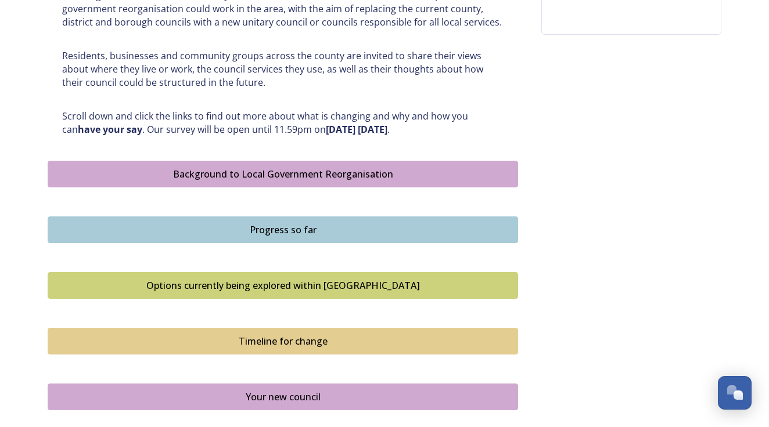
scroll to position [541, 0]
click at [292, 168] on div "Background to Local Government Reorganisation" at bounding box center [283, 174] width 458 height 14
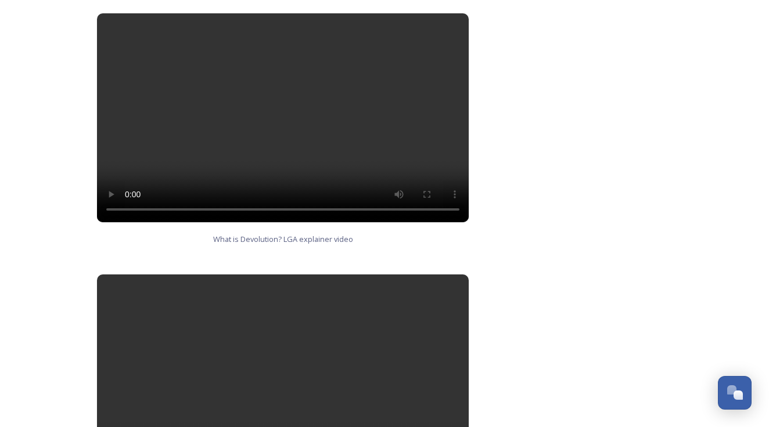
scroll to position [642, 0]
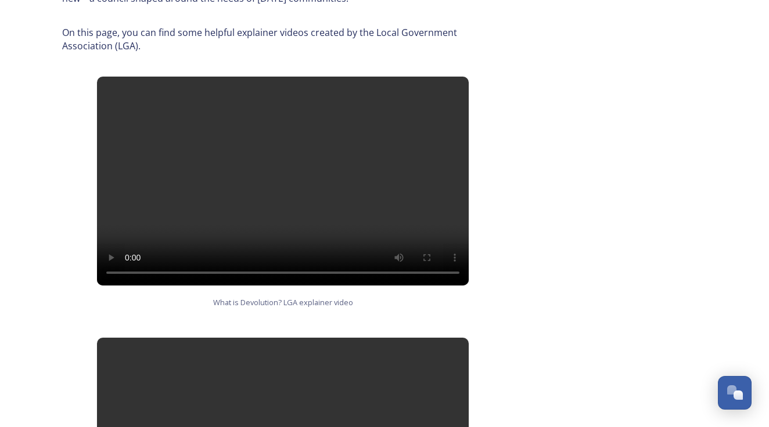
click at [289, 138] on video at bounding box center [283, 181] width 372 height 209
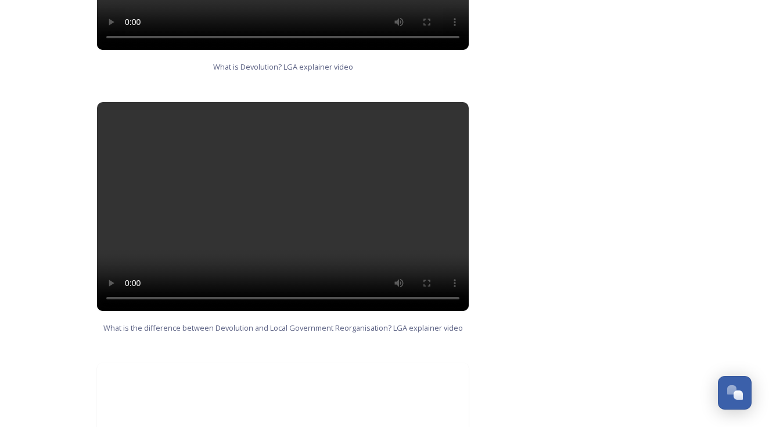
scroll to position [903, 0]
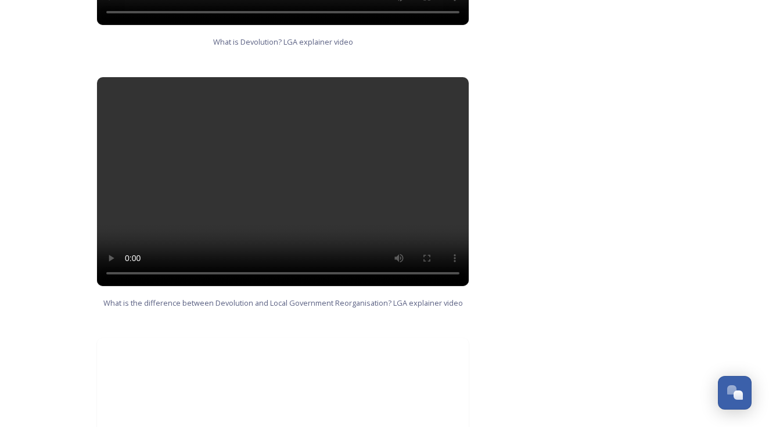
click at [277, 161] on video at bounding box center [283, 181] width 372 height 209
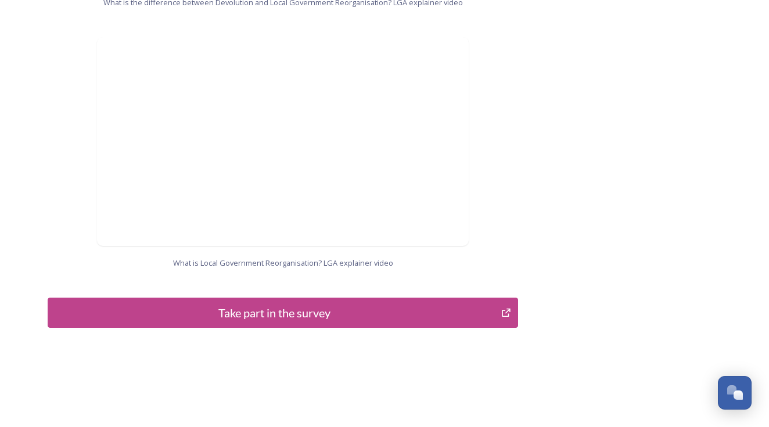
scroll to position [1203, 0]
click at [280, 305] on div "Take part in the survey" at bounding box center [274, 313] width 441 height 17
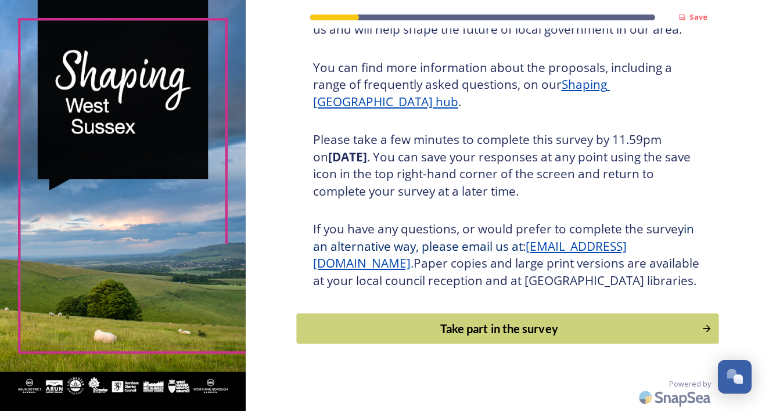
click at [512, 335] on div "Take part in the survey" at bounding box center [499, 328] width 393 height 17
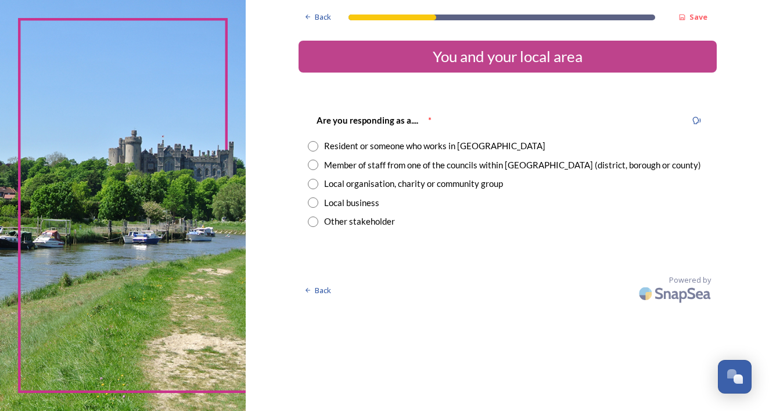
click at [318, 146] on input "radio" at bounding box center [313, 146] width 10 height 10
radio input "true"
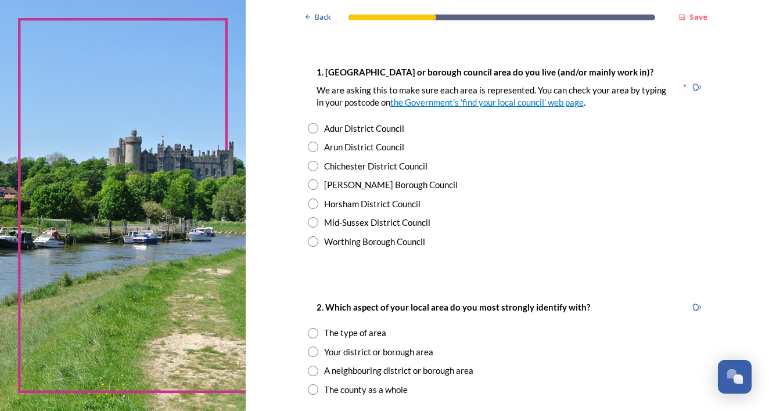
scroll to position [217, 0]
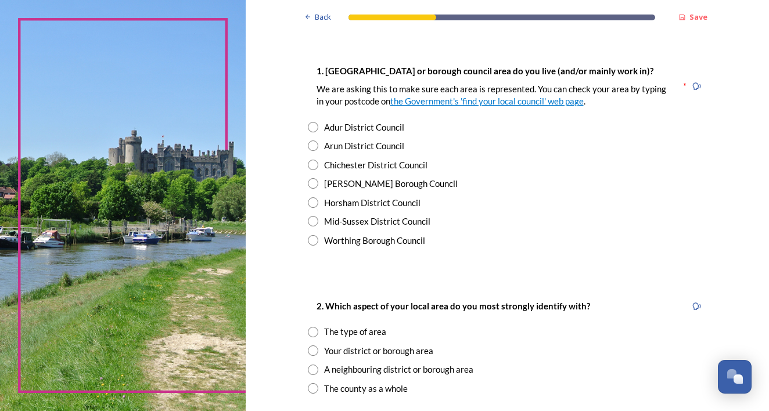
click at [318, 127] on input "radio" at bounding box center [313, 127] width 10 height 10
radio input "true"
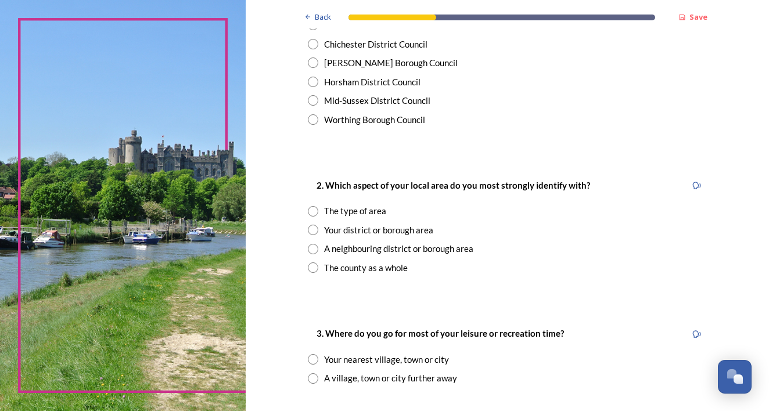
scroll to position [338, 0]
click at [318, 225] on input "radio" at bounding box center [313, 229] width 10 height 10
radio input "true"
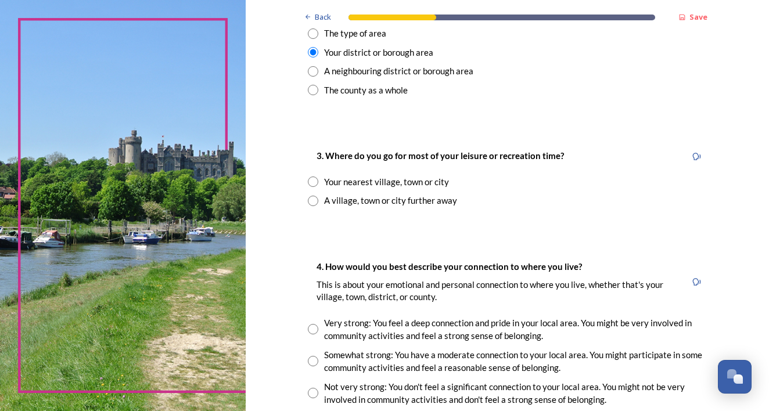
scroll to position [516, 0]
click at [318, 176] on input "radio" at bounding box center [313, 181] width 10 height 10
radio input "true"
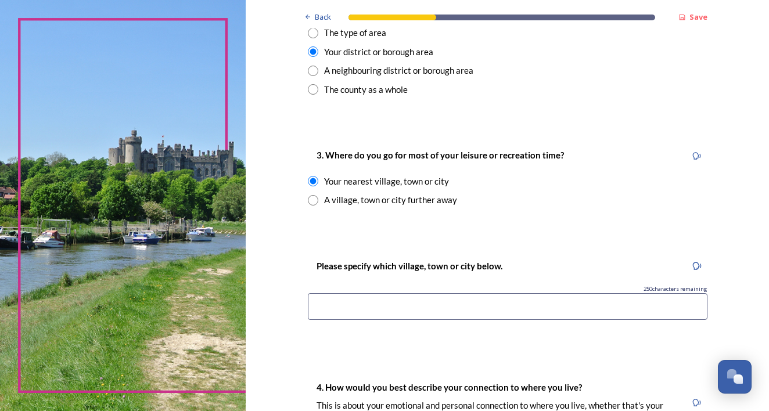
click at [354, 293] on input at bounding box center [508, 306] width 400 height 27
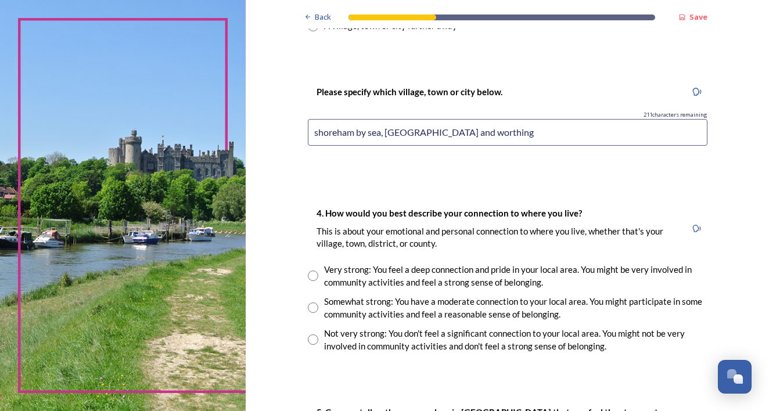
scroll to position [688, 0]
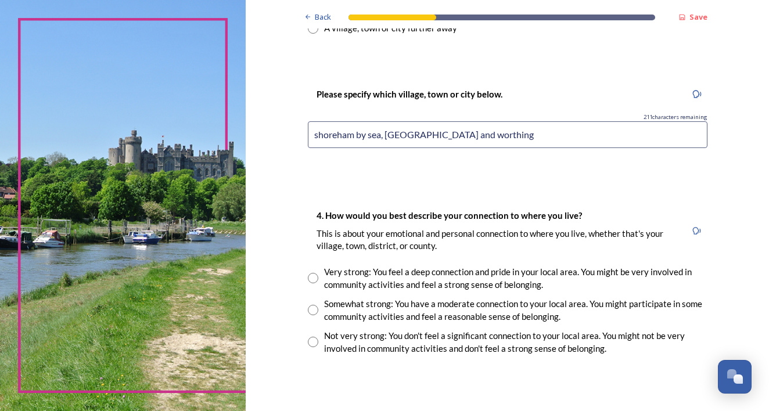
type input "shoreham by sea, brighton and worthing"
click at [318, 305] on input "radio" at bounding box center [313, 310] width 10 height 10
radio input "true"
click at [318, 273] on input "radio" at bounding box center [313, 278] width 10 height 10
radio input "true"
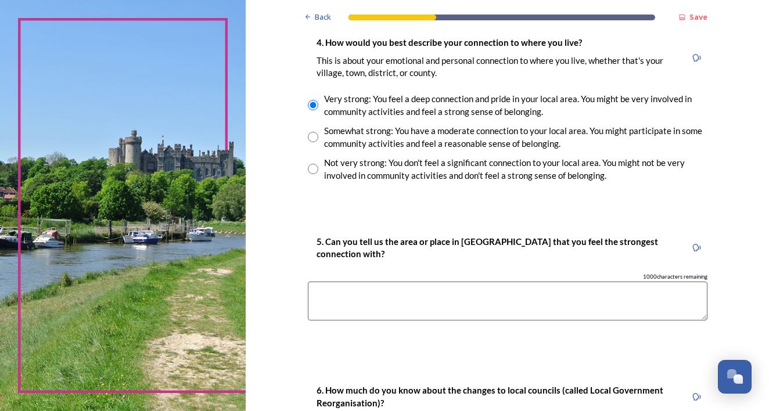
scroll to position [862, 0]
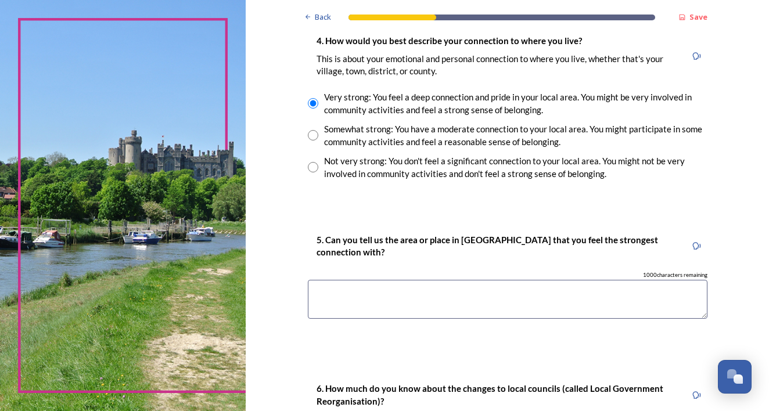
click at [376, 280] on textarea at bounding box center [508, 299] width 400 height 39
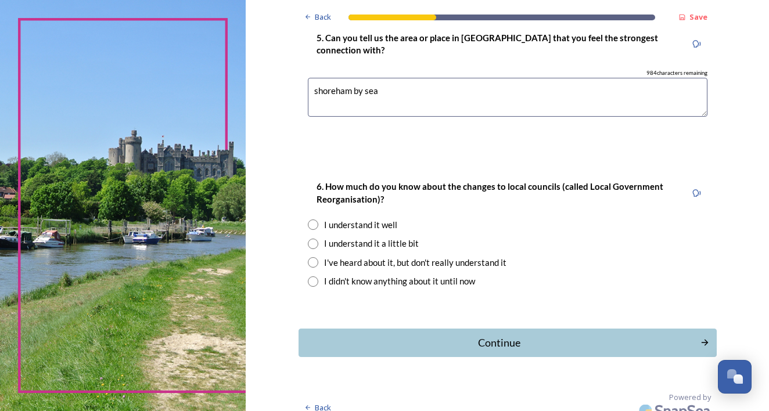
scroll to position [1064, 0]
type textarea "shoreham by sea"
click at [318, 220] on input "radio" at bounding box center [313, 225] width 10 height 10
radio input "true"
click at [512, 338] on div "Continue" at bounding box center [499, 344] width 393 height 16
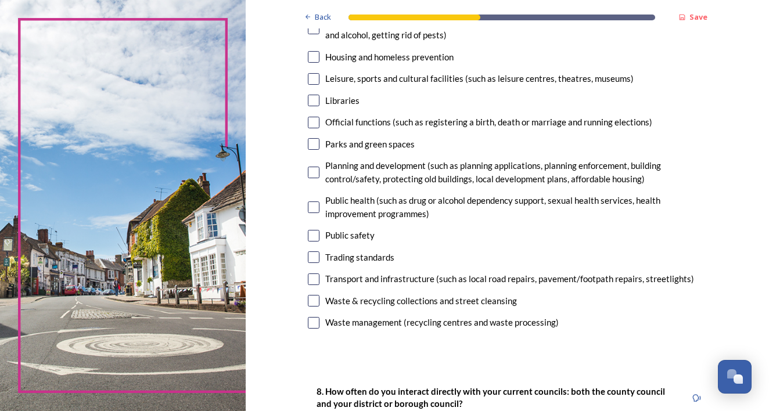
scroll to position [315, 0]
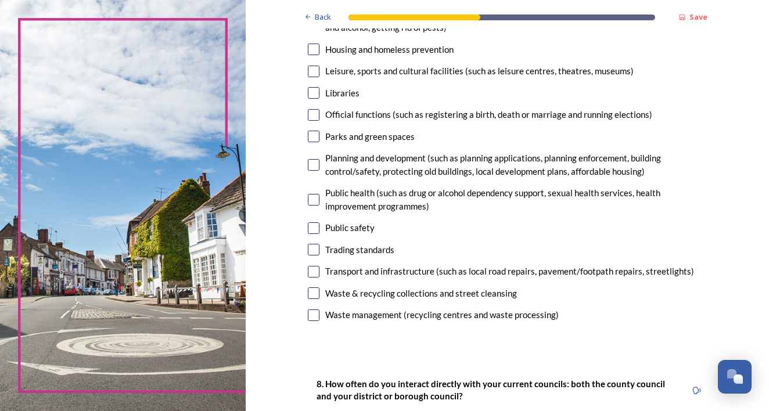
click at [319, 160] on input "checkbox" at bounding box center [314, 165] width 12 height 12
checkbox input "true"
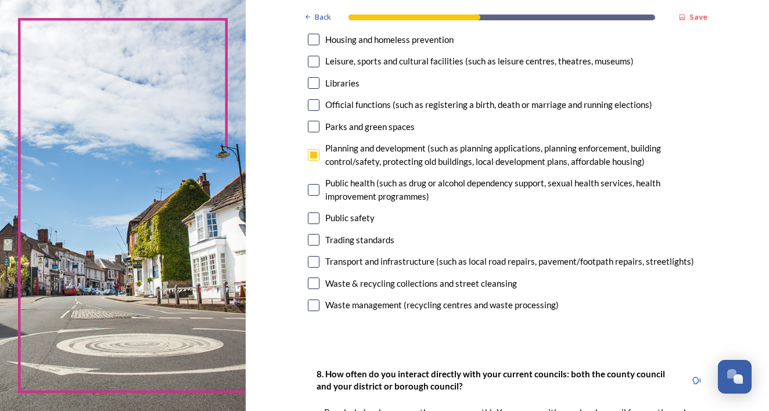
scroll to position [330, 0]
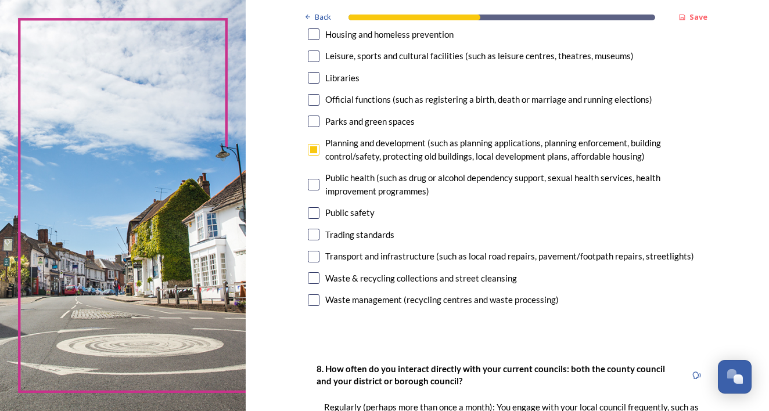
click at [319, 233] on input "checkbox" at bounding box center [314, 235] width 12 height 12
checkbox input "true"
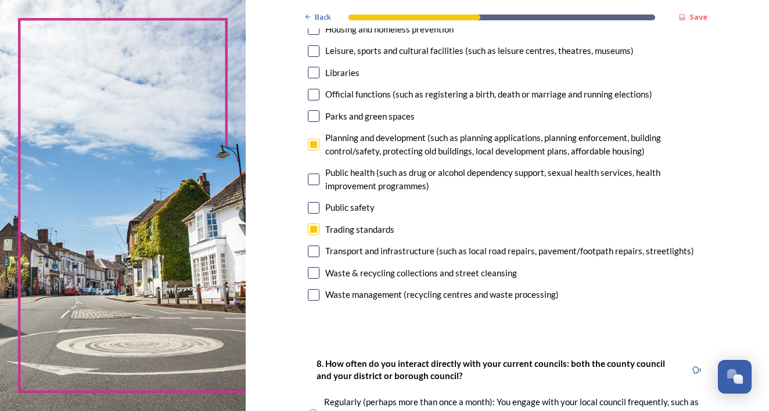
scroll to position [336, 0]
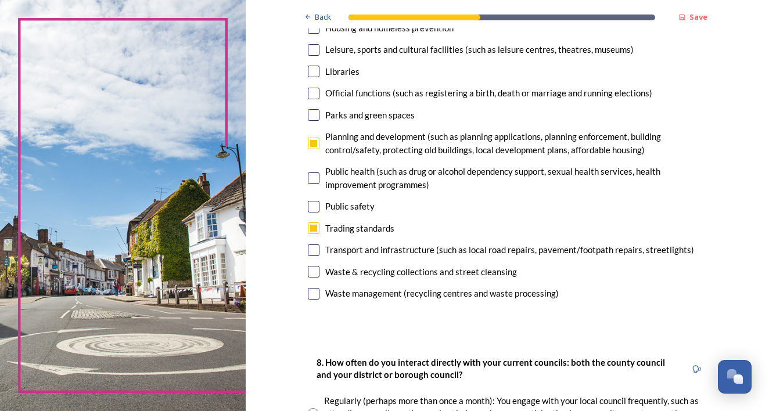
click at [319, 268] on input "checkbox" at bounding box center [314, 272] width 12 height 12
checkbox input "true"
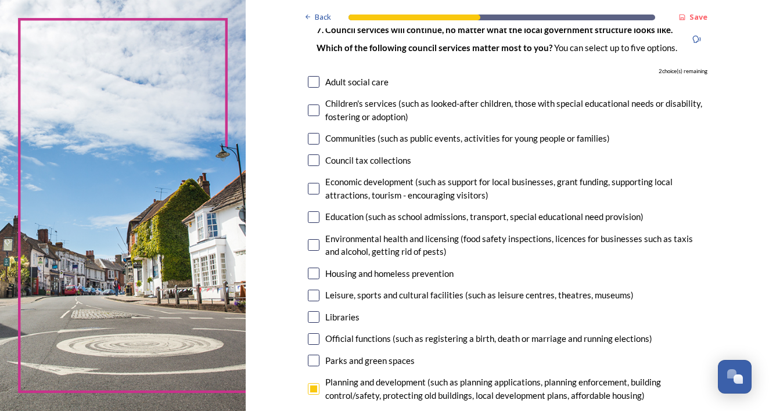
scroll to position [91, 0]
click at [345, 127] on div "7. Council services will continue, no matter what the local government structur…" at bounding box center [507, 284] width 418 height 549
click at [319, 78] on input "checkbox" at bounding box center [314, 81] width 12 height 12
checkbox input "true"
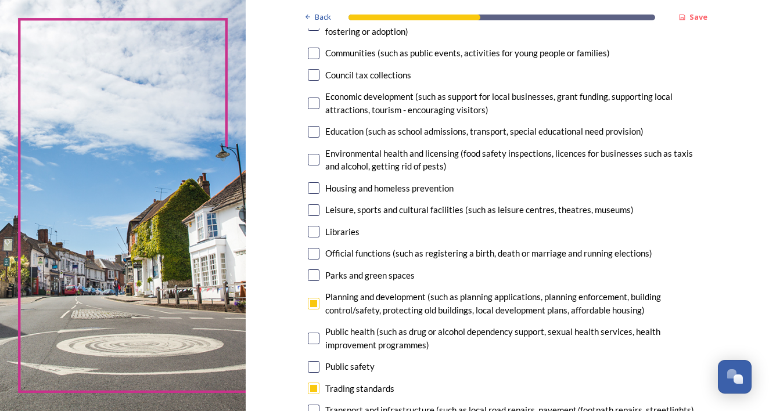
scroll to position [177, 0]
click at [319, 104] on input "checkbox" at bounding box center [314, 103] width 12 height 12
checkbox input "true"
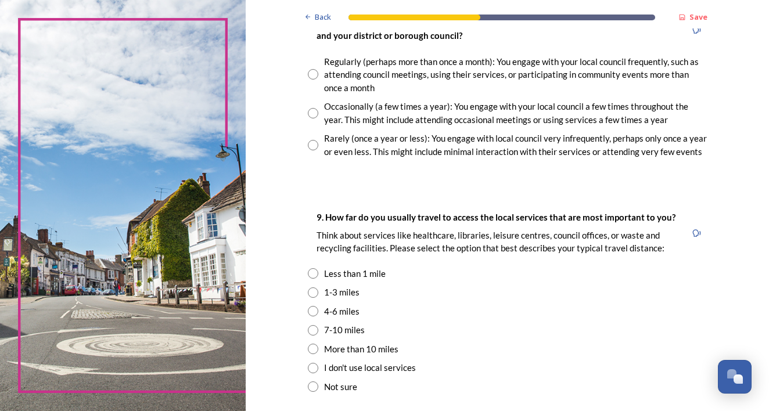
scroll to position [672, 0]
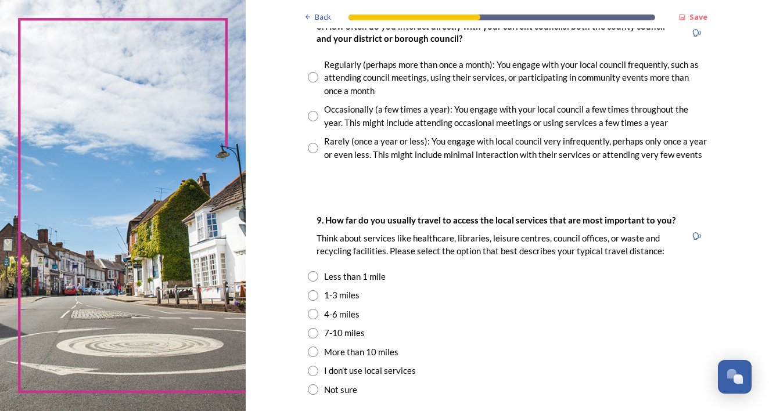
click at [318, 111] on input "radio" at bounding box center [313, 116] width 10 height 10
radio input "true"
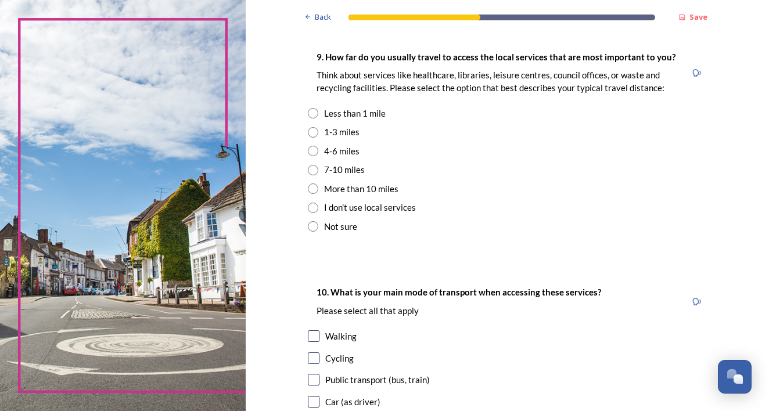
scroll to position [833, 0]
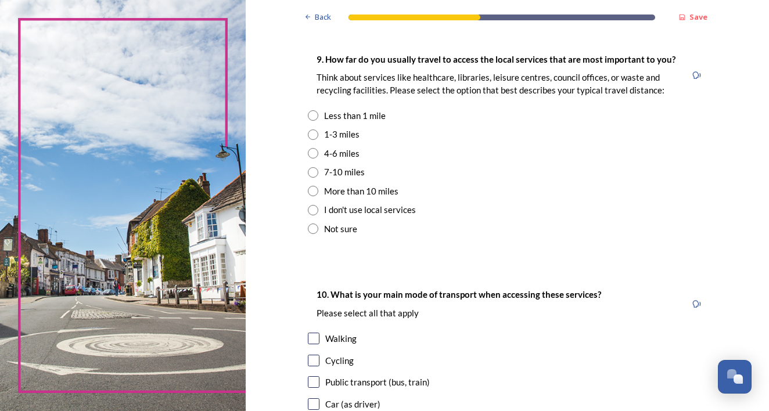
click at [318, 110] on input "radio" at bounding box center [313, 115] width 10 height 10
radio input "true"
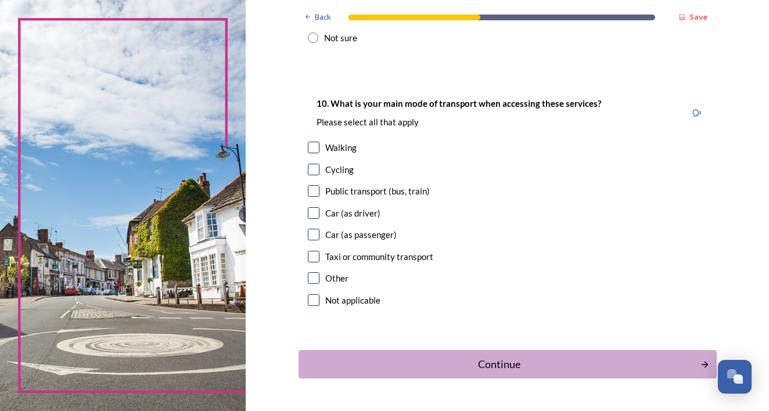
scroll to position [1026, 0]
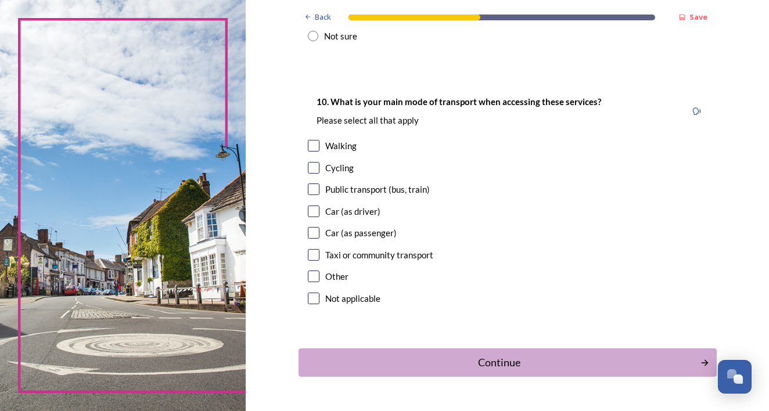
click at [319, 140] on input "checkbox" at bounding box center [314, 146] width 12 height 12
checkbox input "true"
click at [319, 162] on input "checkbox" at bounding box center [314, 168] width 12 height 12
checkbox input "true"
click at [319, 184] on input "checkbox" at bounding box center [314, 190] width 12 height 12
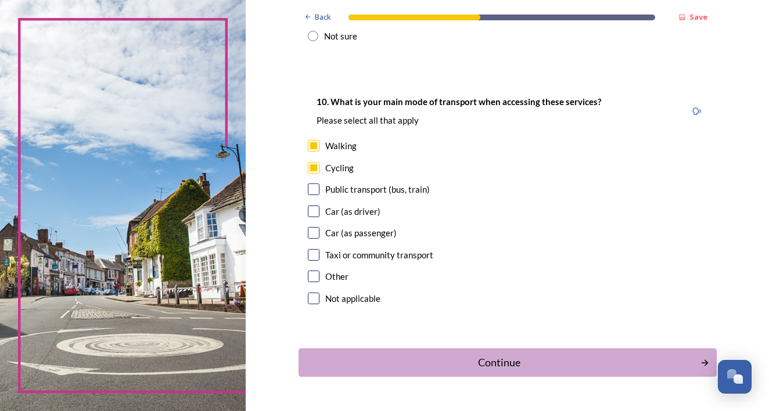
checkbox input "true"
click at [319, 206] on input "checkbox" at bounding box center [314, 212] width 12 height 12
checkbox input "true"
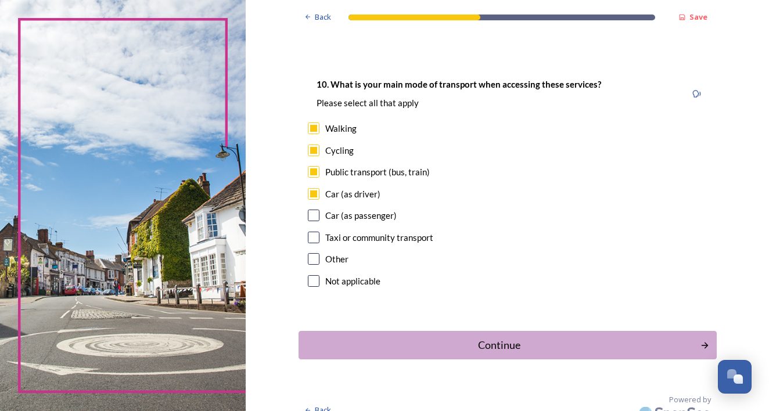
scroll to position [0, 0]
click at [501, 337] on div "Continue" at bounding box center [500, 345] width 390 height 16
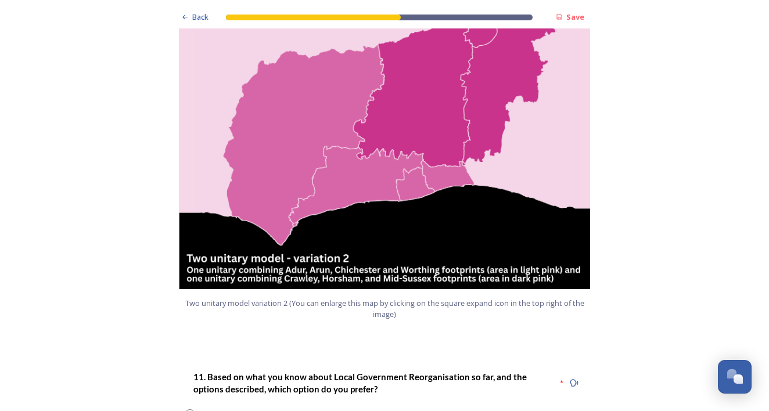
scroll to position [1253, 0]
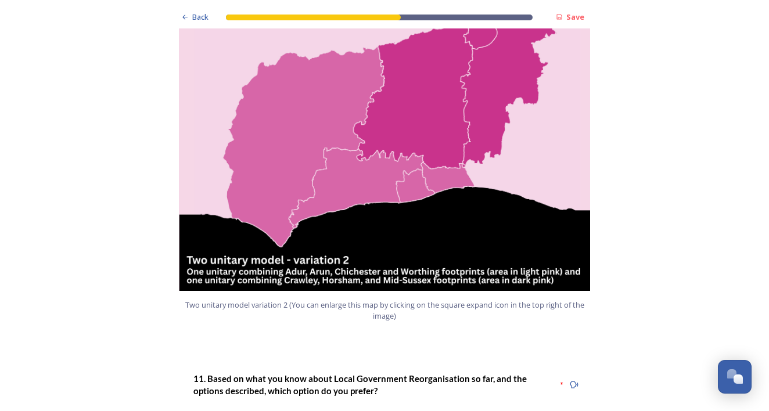
click at [452, 141] on img at bounding box center [384, 146] width 418 height 290
click at [448, 137] on img at bounding box center [384, 146] width 418 height 290
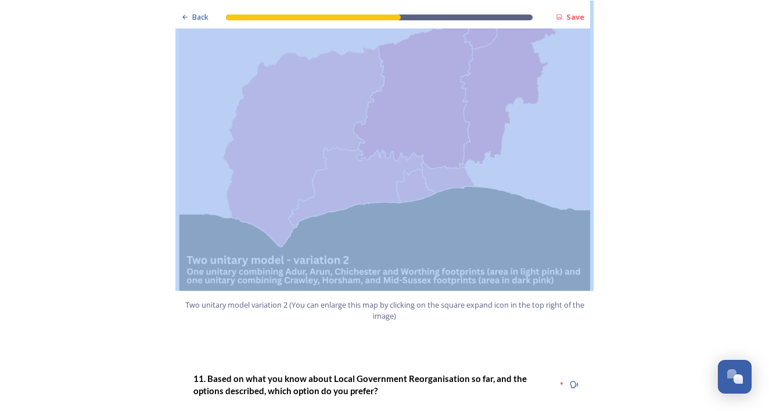
click at [448, 137] on img at bounding box center [384, 146] width 418 height 290
click at [441, 188] on img at bounding box center [384, 146] width 418 height 290
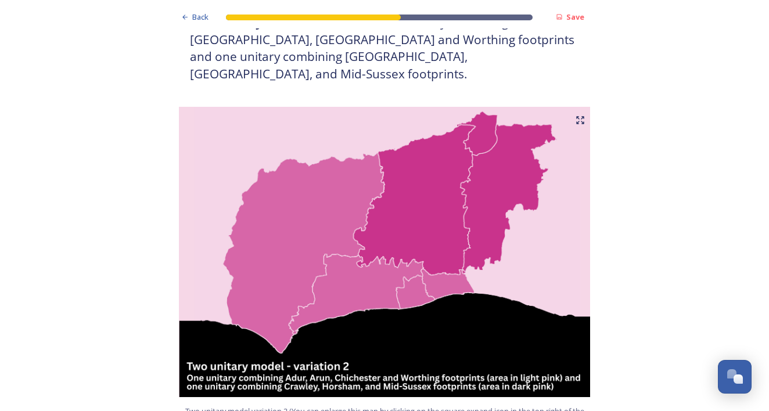
scroll to position [1125, 0]
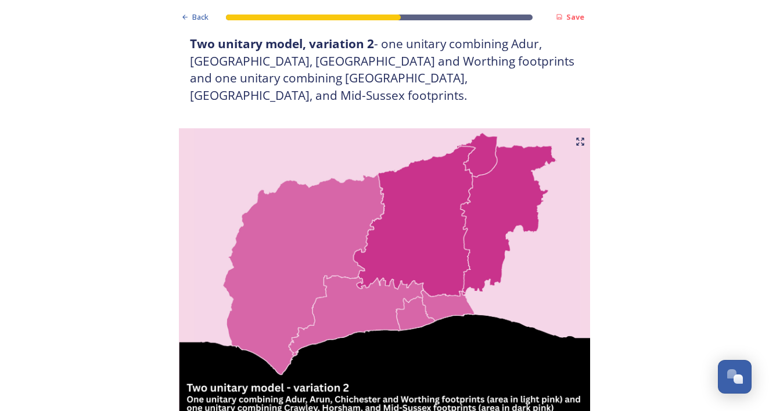
click at [580, 137] on icon at bounding box center [579, 141] width 9 height 9
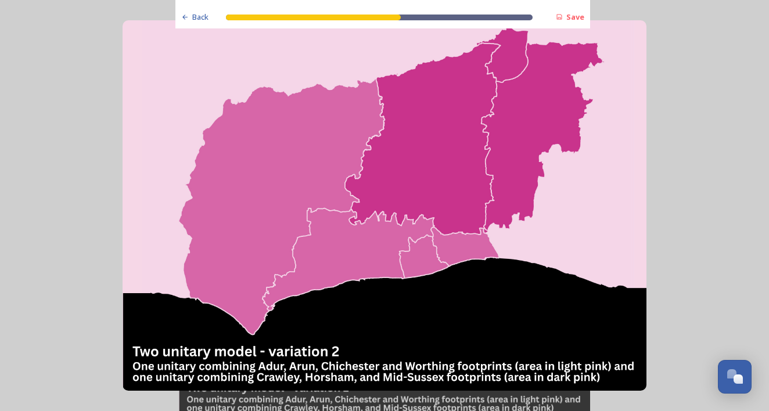
click at [580, 99] on img at bounding box center [384, 205] width 523 height 370
click at [472, 244] on img at bounding box center [384, 205] width 523 height 370
